Goal: Communication & Community: Participate in discussion

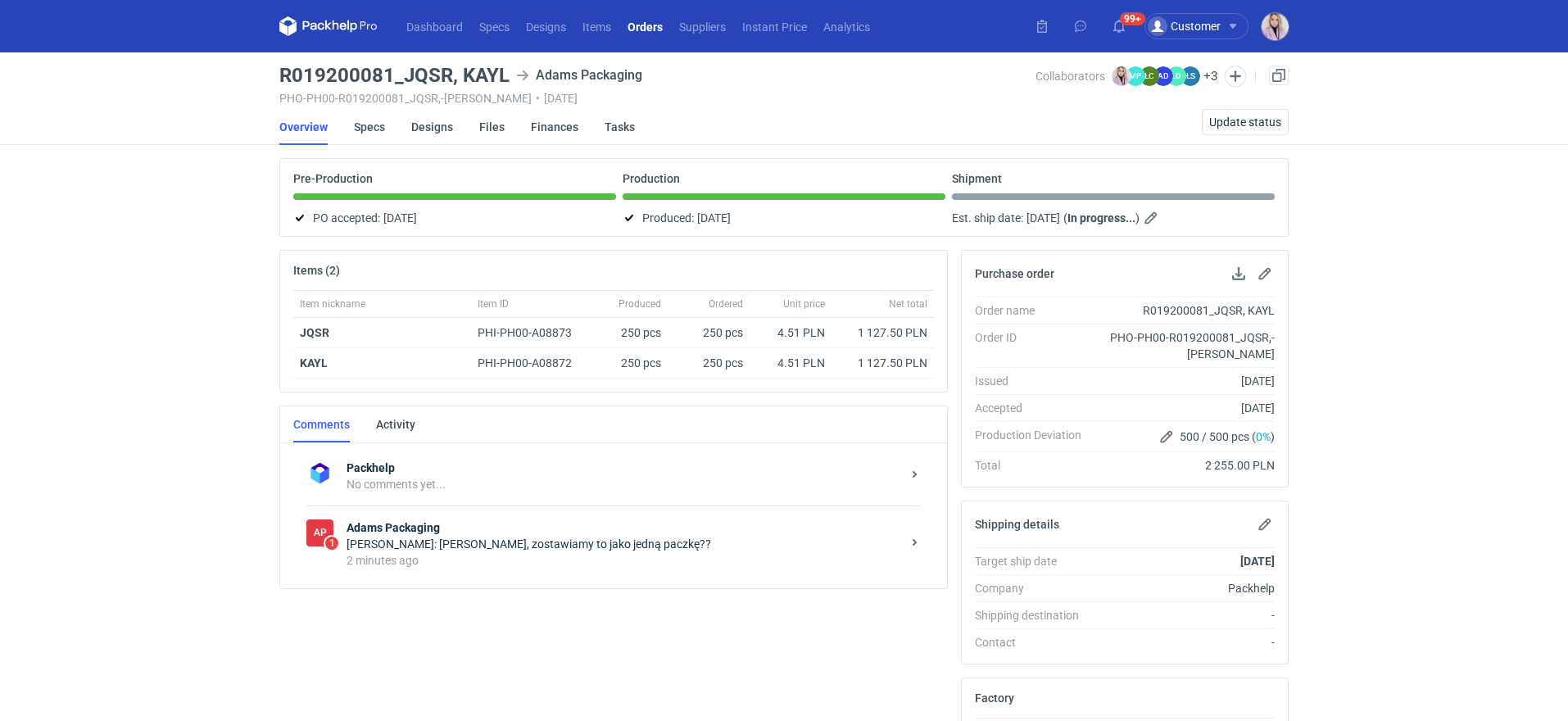
click at [472, 528] on strong "Adams Packaging" at bounding box center [623, 528] width 555 height 17
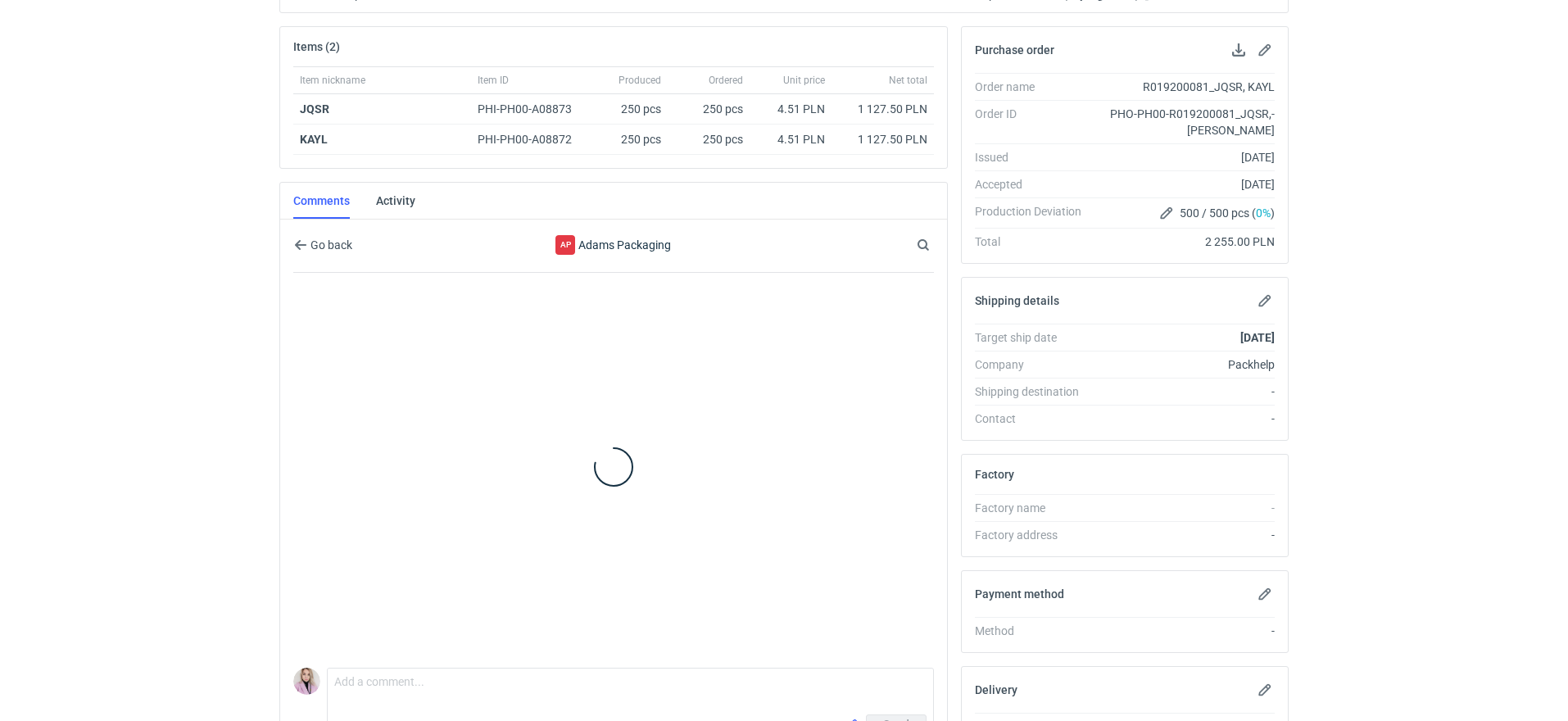
scroll to position [364, 0]
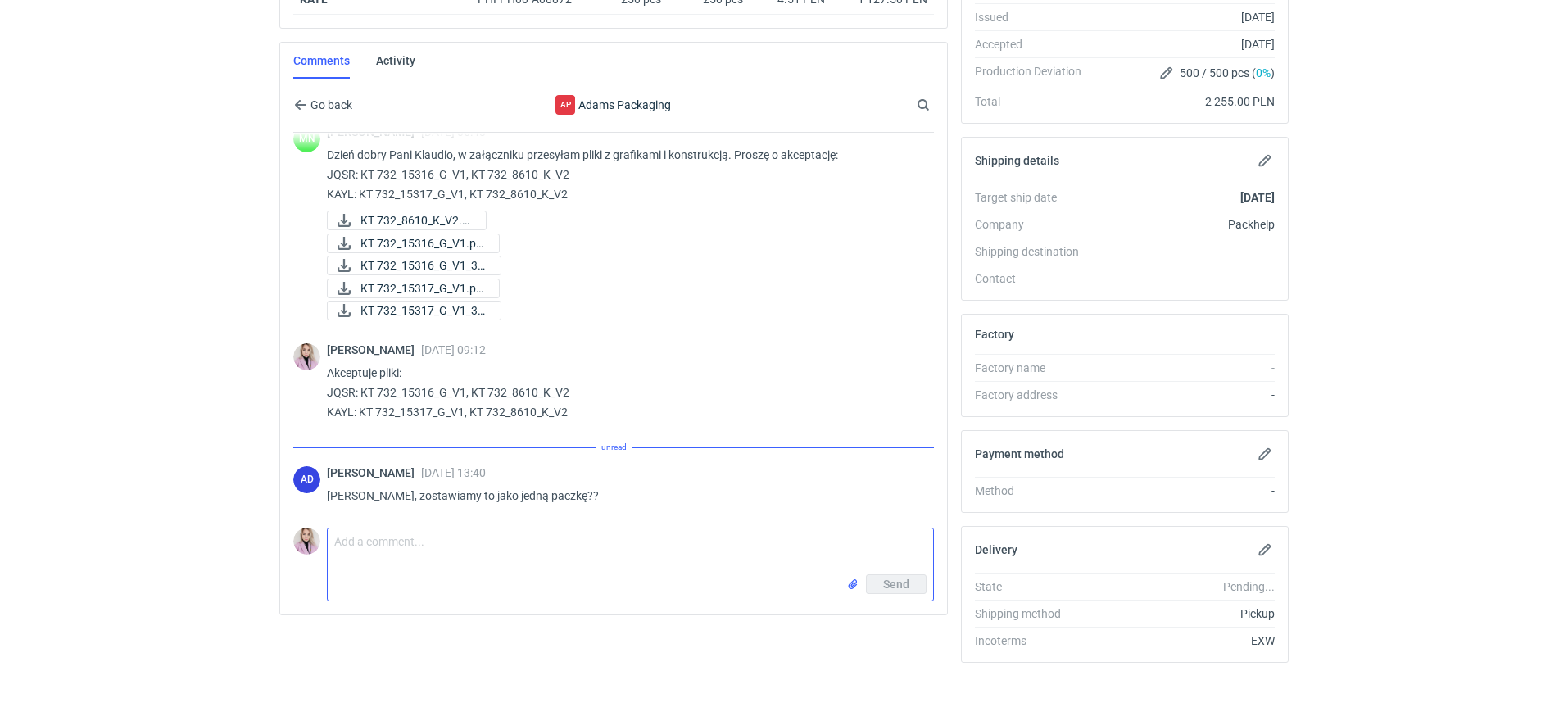
click at [418, 538] on textarea "Comment message" at bounding box center [631, 551] width 606 height 46
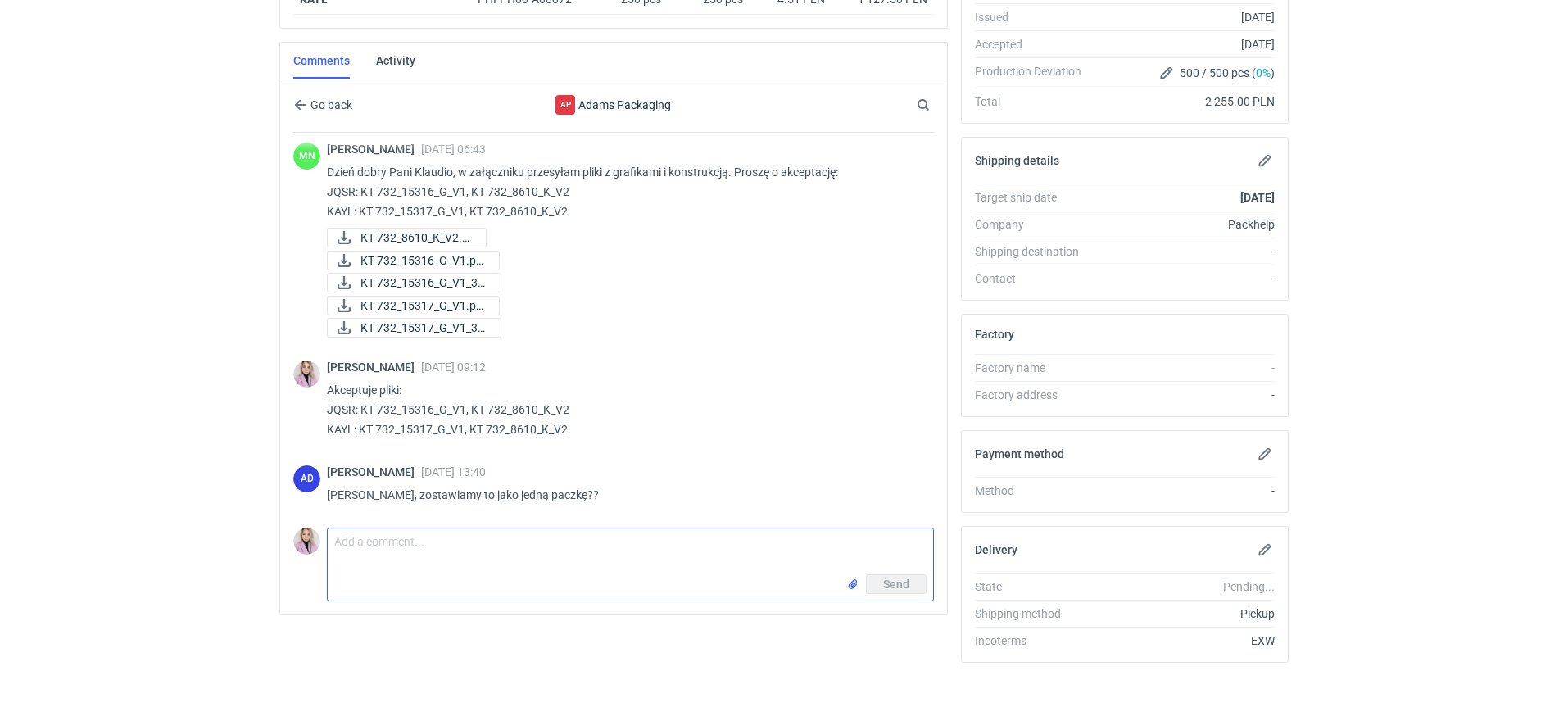
scroll to position [69, 0]
type textarea "Pani Anito, musimy zrobić 2 paczki, żeby nie przekroczyć 30 kg"
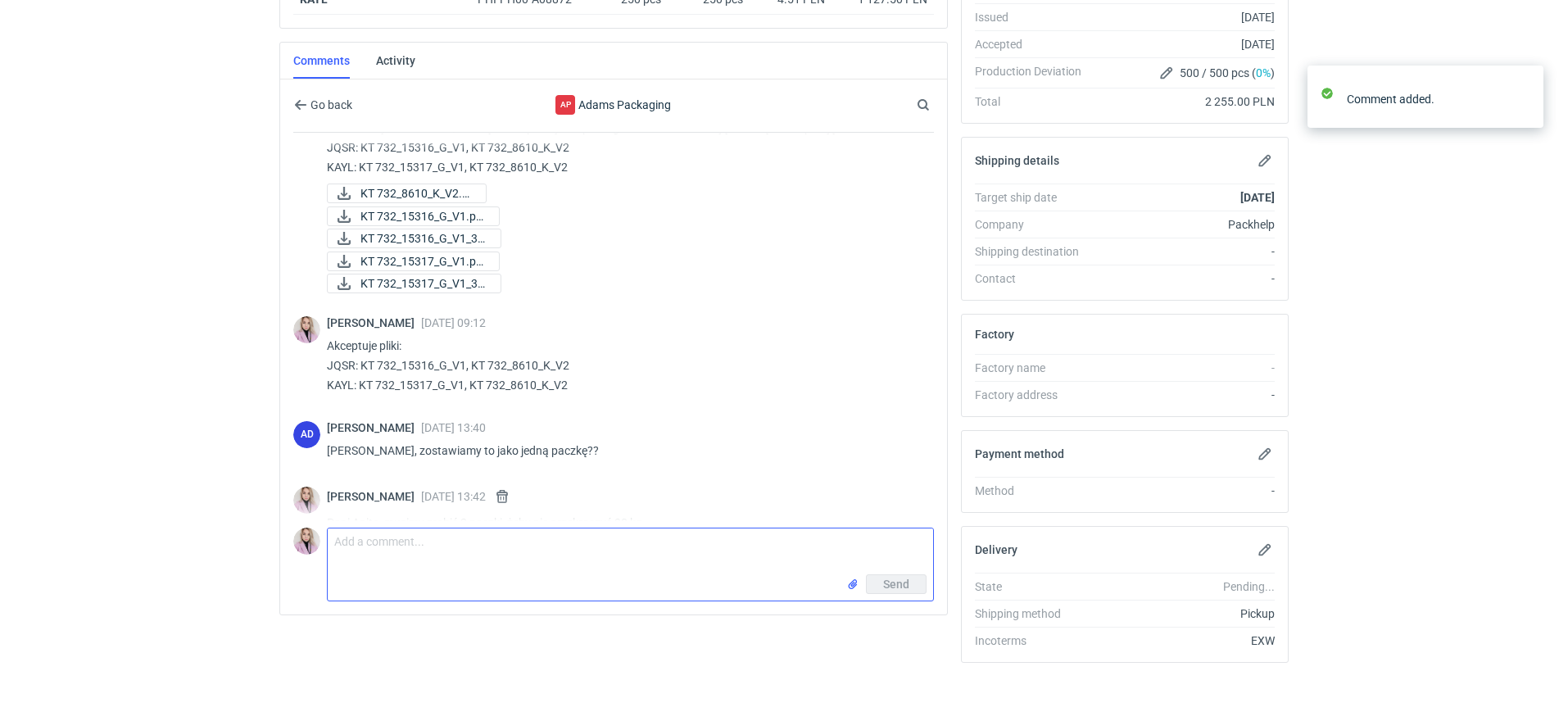
scroll to position [142, 0]
